Goal: Task Accomplishment & Management: Use online tool/utility

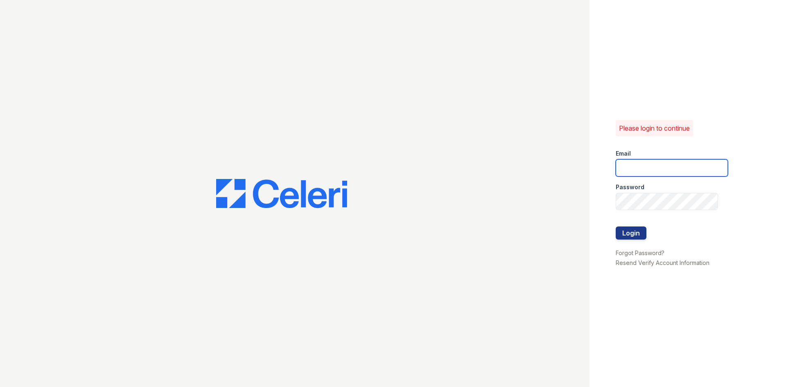
click at [651, 173] on input "email" at bounding box center [672, 167] width 112 height 17
type input "[EMAIL_ADDRESS][DOMAIN_NAME]"
click at [616, 226] on button "Login" at bounding box center [631, 232] width 31 height 13
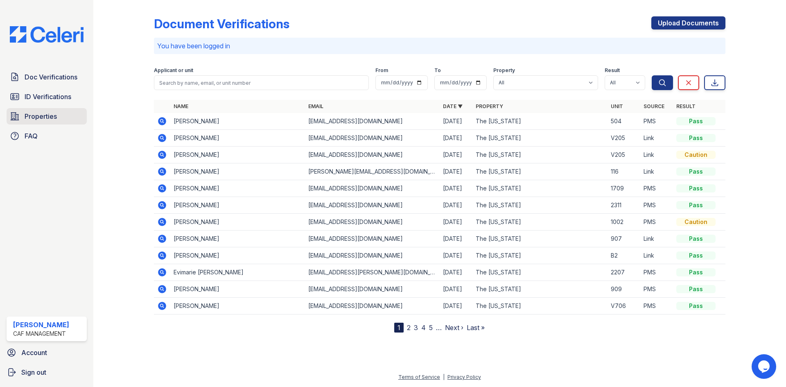
click at [45, 118] on span "Properties" at bounding box center [41, 116] width 32 height 10
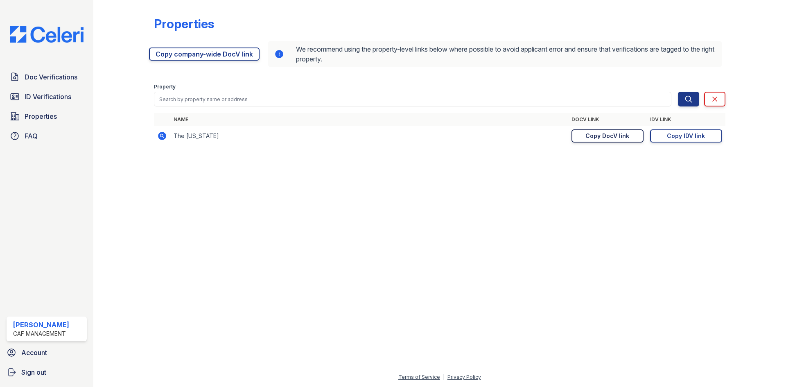
click at [612, 138] on div "Copy DocV link" at bounding box center [607, 136] width 44 height 8
